Goal: Transaction & Acquisition: Purchase product/service

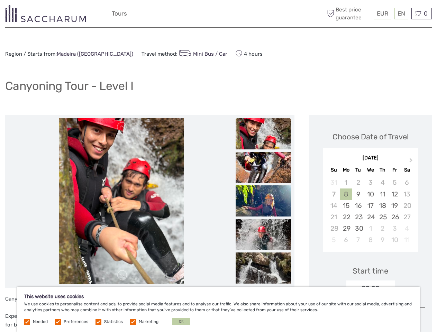
click at [218, 14] on div "EUR EUR $ £ EN English Español Deutsch Tours More Best price guarantee" at bounding box center [218, 13] width 213 height 17
click at [382, 13] on span "EUR" at bounding box center [382, 13] width 11 height 7
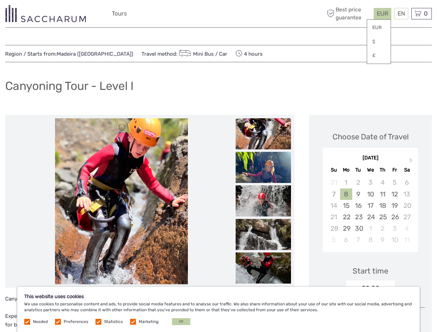
click at [401, 13] on div "EN English Español Deutsch" at bounding box center [401, 13] width 14 height 11
click at [421, 13] on div "0 Items Total €0,00 Checkout The shopping cart is empty." at bounding box center [421, 13] width 20 height 11
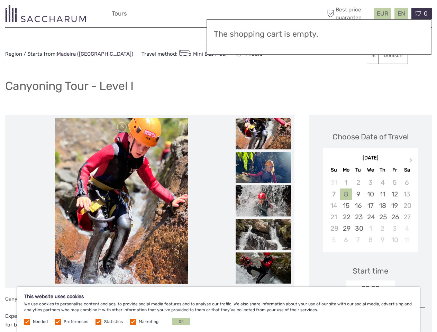
click at [121, 201] on img at bounding box center [121, 201] width 133 height 166
click at [122, 127] on link at bounding box center [122, 127] width 11 height 11
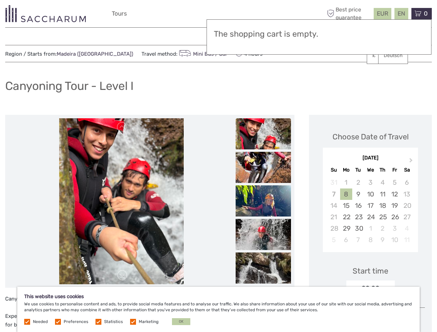
click at [122, 275] on link at bounding box center [122, 275] width 11 height 11
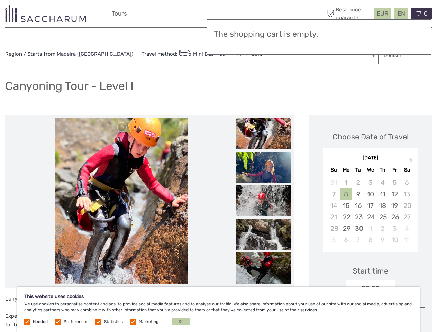
click at [263, 34] on h3 "The shopping cart is empty." at bounding box center [319, 34] width 210 height 10
click at [263, 33] on h3 "The shopping cart is empty." at bounding box center [319, 34] width 210 height 10
